Goal: Information Seeking & Learning: Learn about a topic

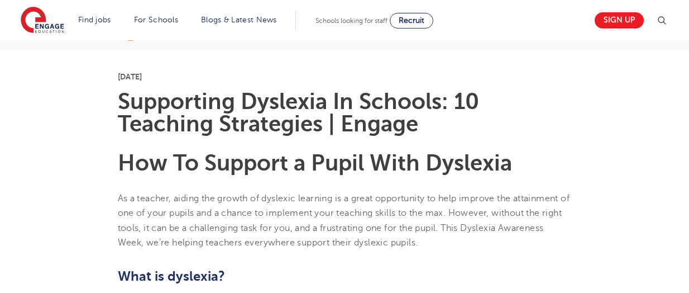
scroll to position [1790, 0]
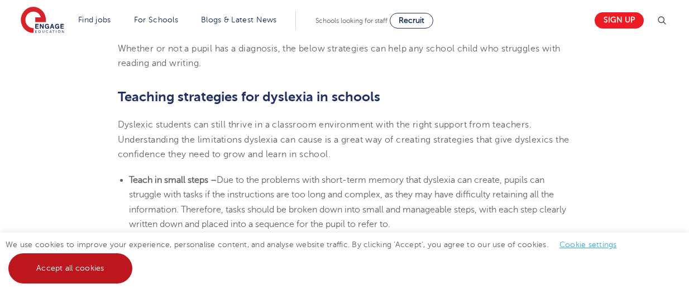
click at [75, 260] on link "Accept all cookies" at bounding box center [70, 268] width 124 height 30
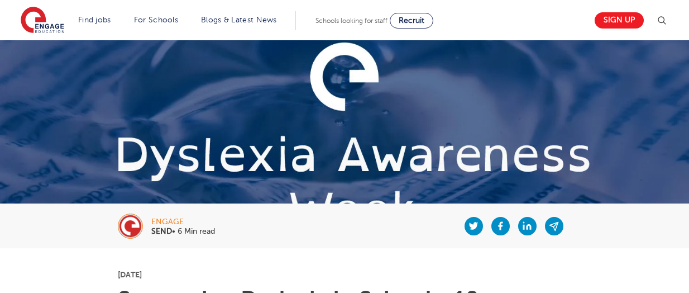
scroll to position [0, 0]
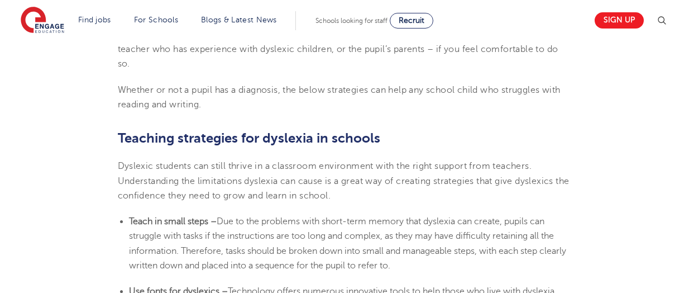
scroll to position [1752, 0]
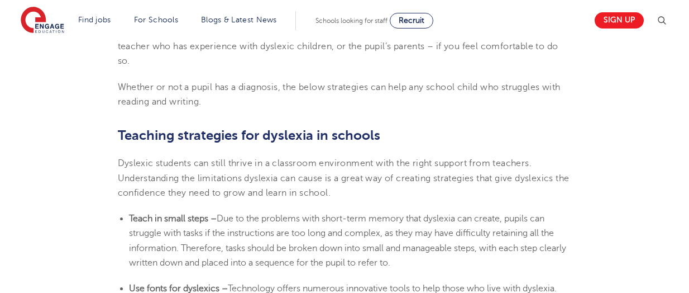
click at [431, 166] on section "[DATE] Supporting [MEDICAL_DATA] In Schools: 10 Teaching Strategies | Engage Ho…" at bounding box center [344, 12] width 677 height 2911
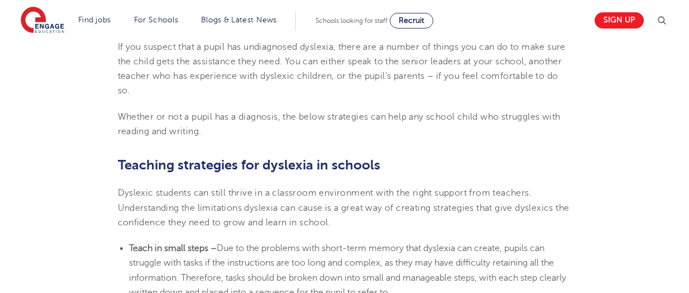
scroll to position [1721, 0]
drag, startPoint x: 257, startPoint y: 168, endPoint x: 166, endPoint y: 146, distance: 93.6
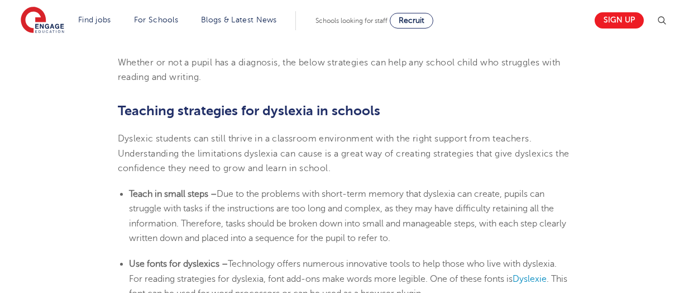
scroll to position [1777, 0]
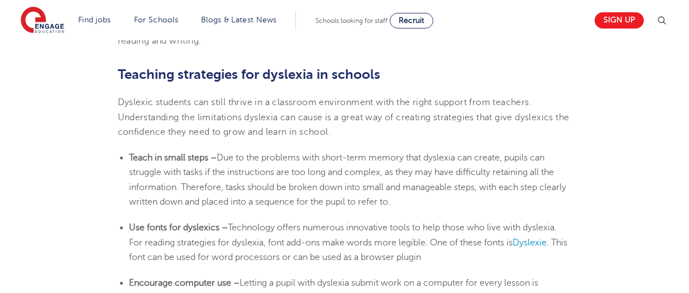
scroll to position [1814, 0]
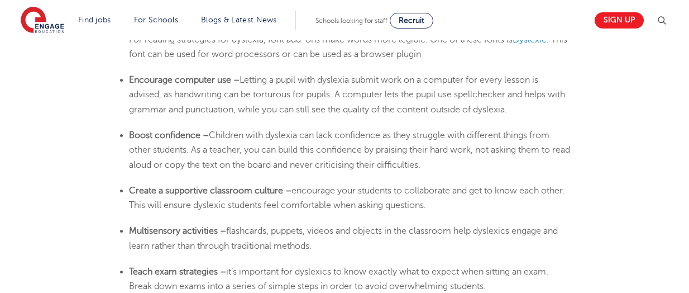
scroll to position [2016, 0]
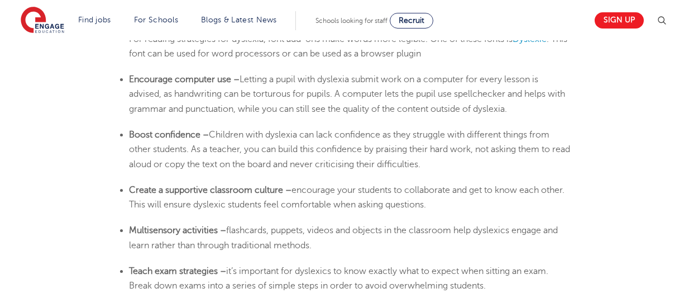
drag, startPoint x: 267, startPoint y: 117, endPoint x: 128, endPoint y: 84, distance: 142.3
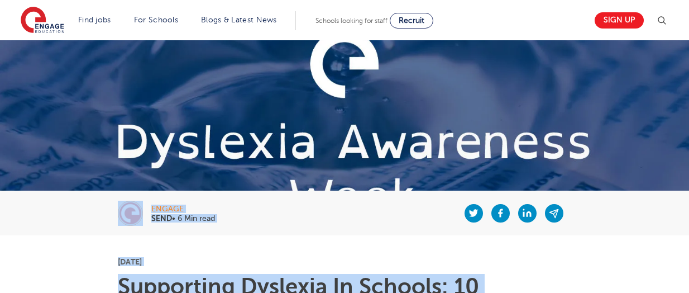
scroll to position [0, 0]
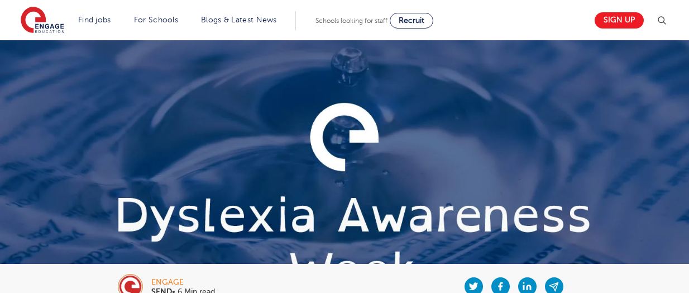
drag, startPoint x: 559, startPoint y: 237, endPoint x: 88, endPoint y: 135, distance: 481.8
copy section "Loremipsum Dolorsit Am Consect: 13 Adipisci Elitseddoe | Tempor Inc Ut Laboree …"
